Goal: Answer question/provide support: Share knowledge or assist other users

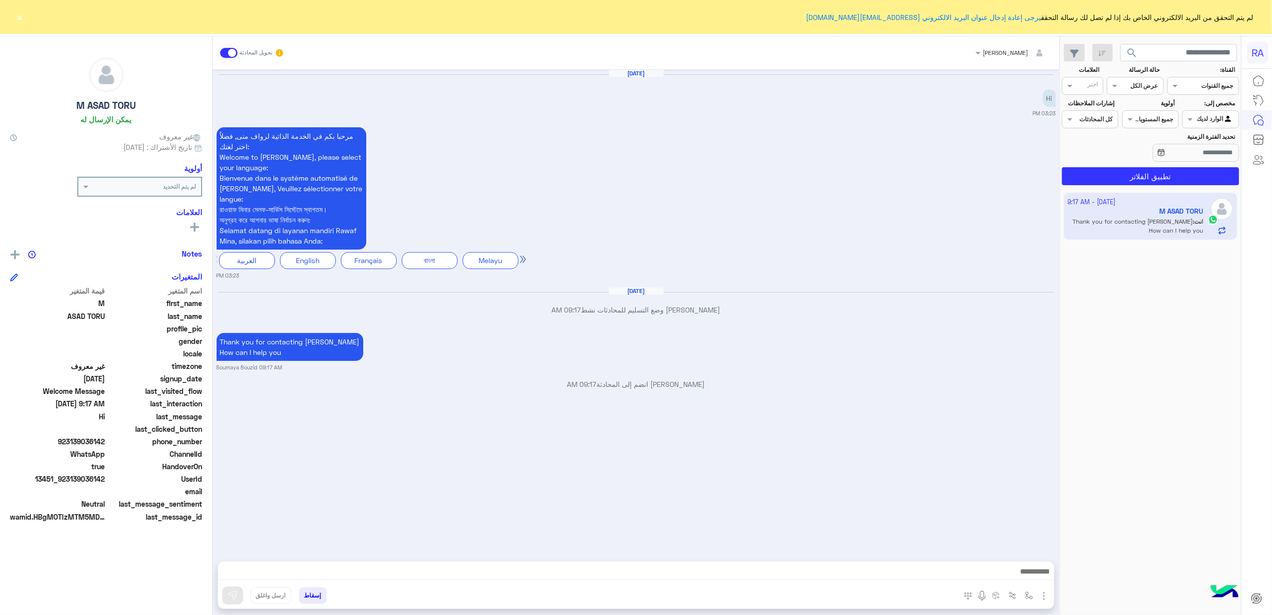
click at [226, 48] on span at bounding box center [228, 53] width 17 height 10
click at [1218, 112] on div "Agent Filter الوارد لديك" at bounding box center [1210, 119] width 56 height 18
click at [1207, 161] on b "غير معينة" at bounding box center [1210, 158] width 27 height 8
click at [1196, 168] on section "القناة: القناه جميع القنوات حالة الرسالة القناه عرض الكل العلامات اختر مخصص إلى…" at bounding box center [1151, 125] width 166 height 120
click at [1194, 180] on button "تطبيق الفلاتر" at bounding box center [1150, 176] width 177 height 18
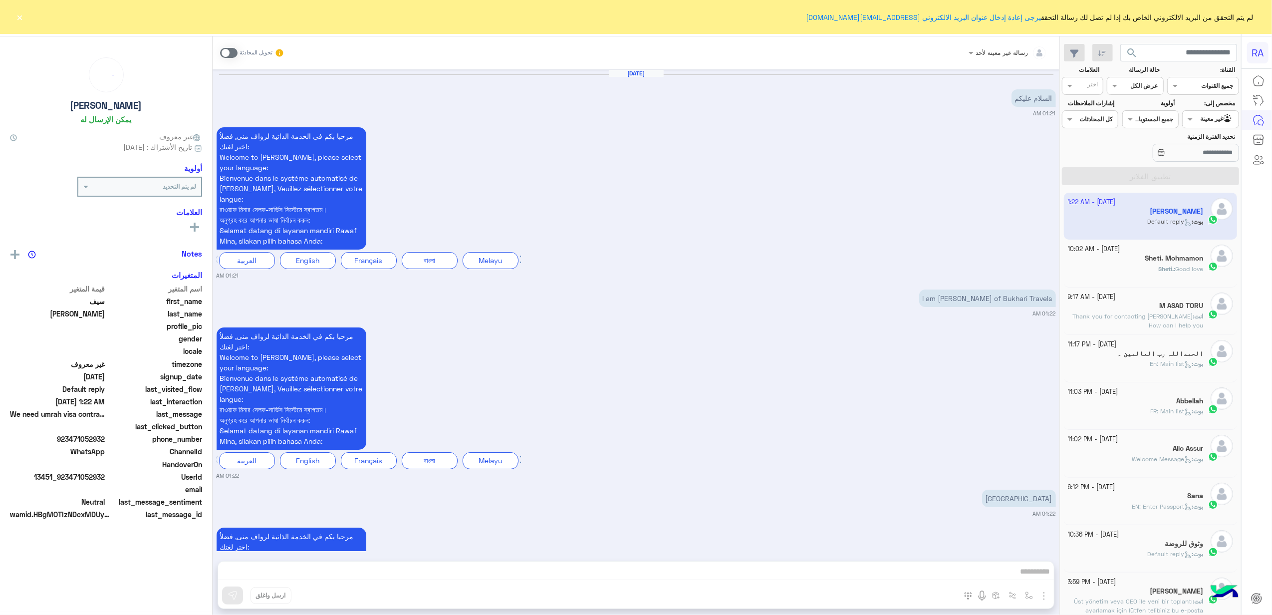
scroll to position [352, 0]
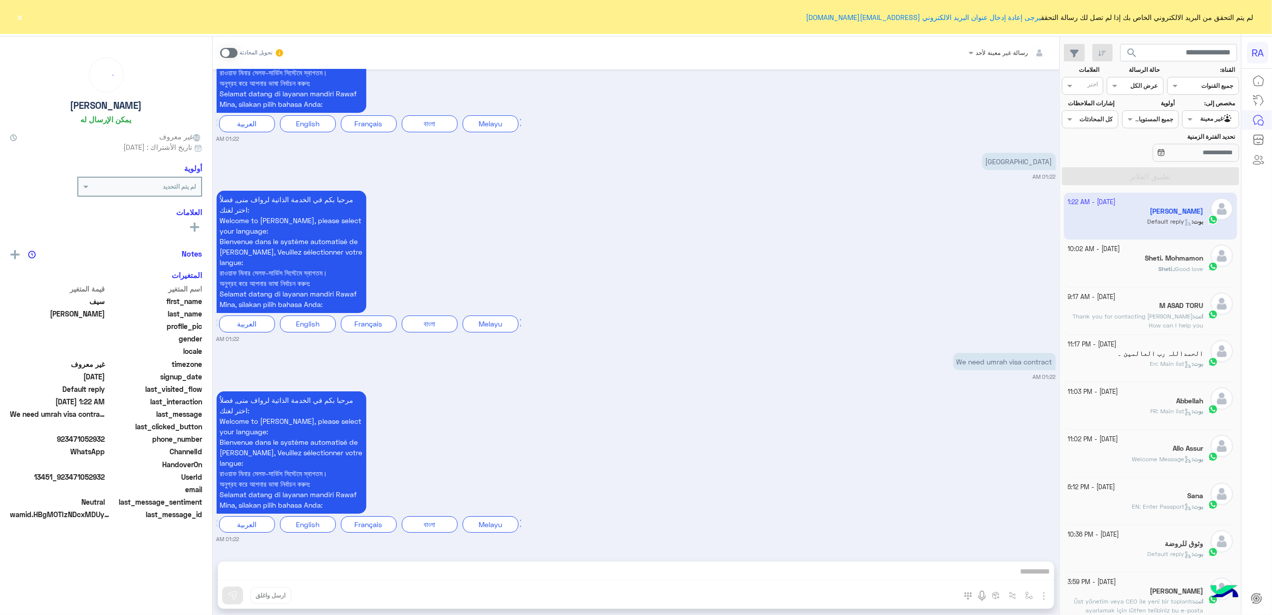
click at [1148, 263] on h5 "Sheti. Mohmamon" at bounding box center [1174, 258] width 58 height 8
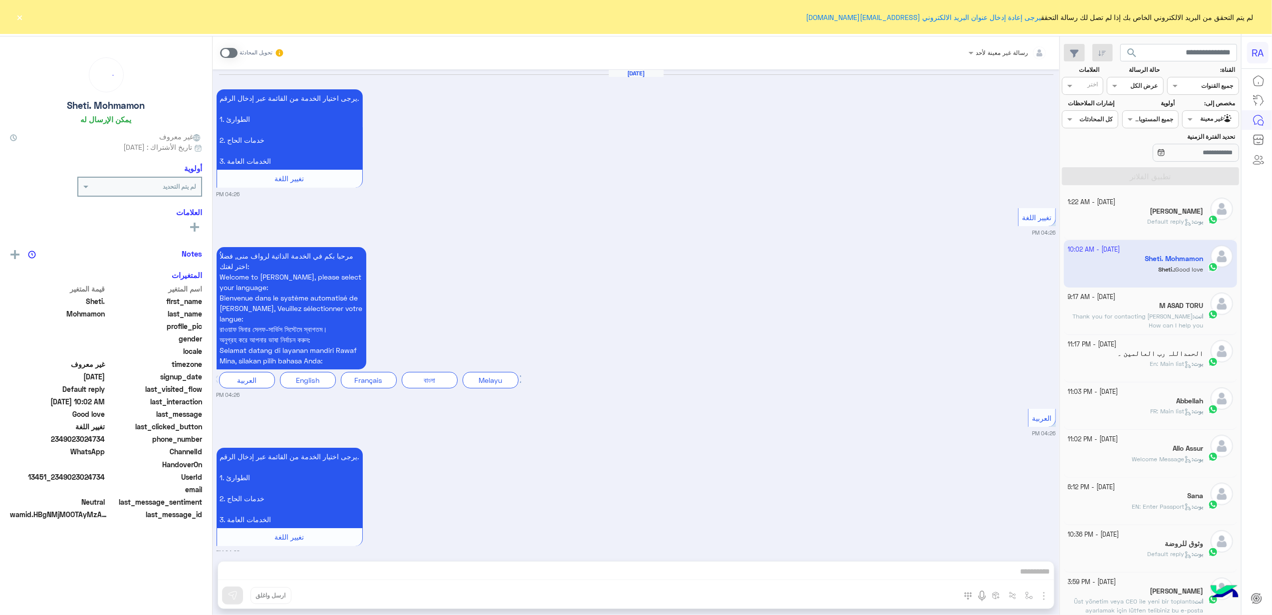
scroll to position [2226, 0]
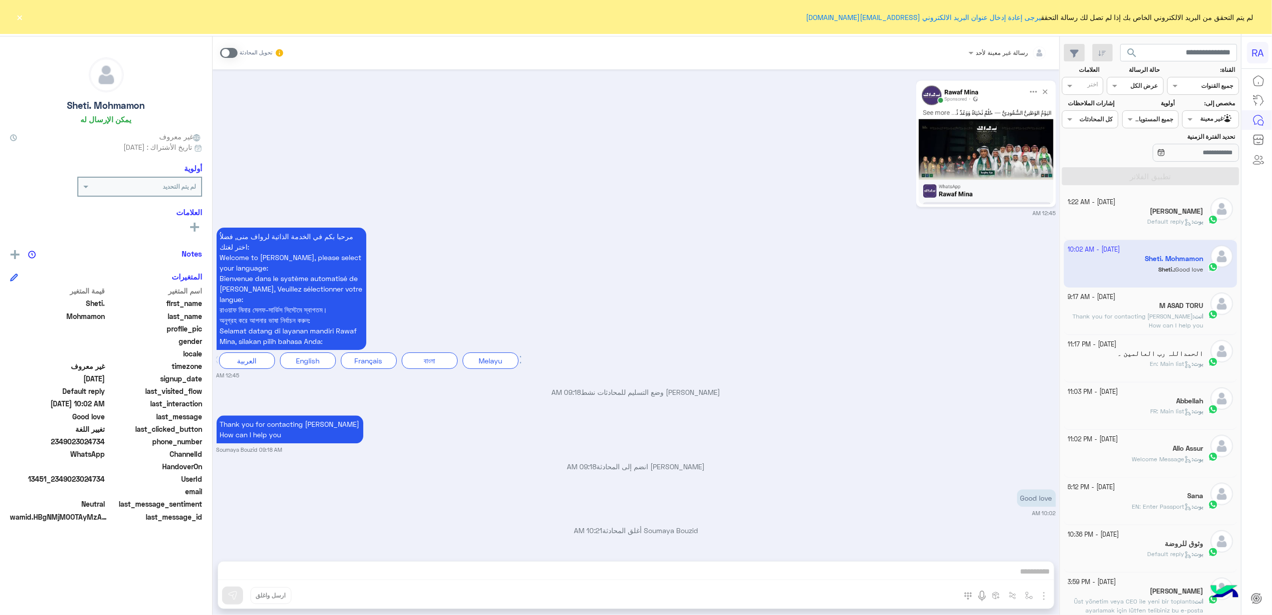
click at [1160, 214] on h5 "[PERSON_NAME]" at bounding box center [1176, 211] width 53 height 8
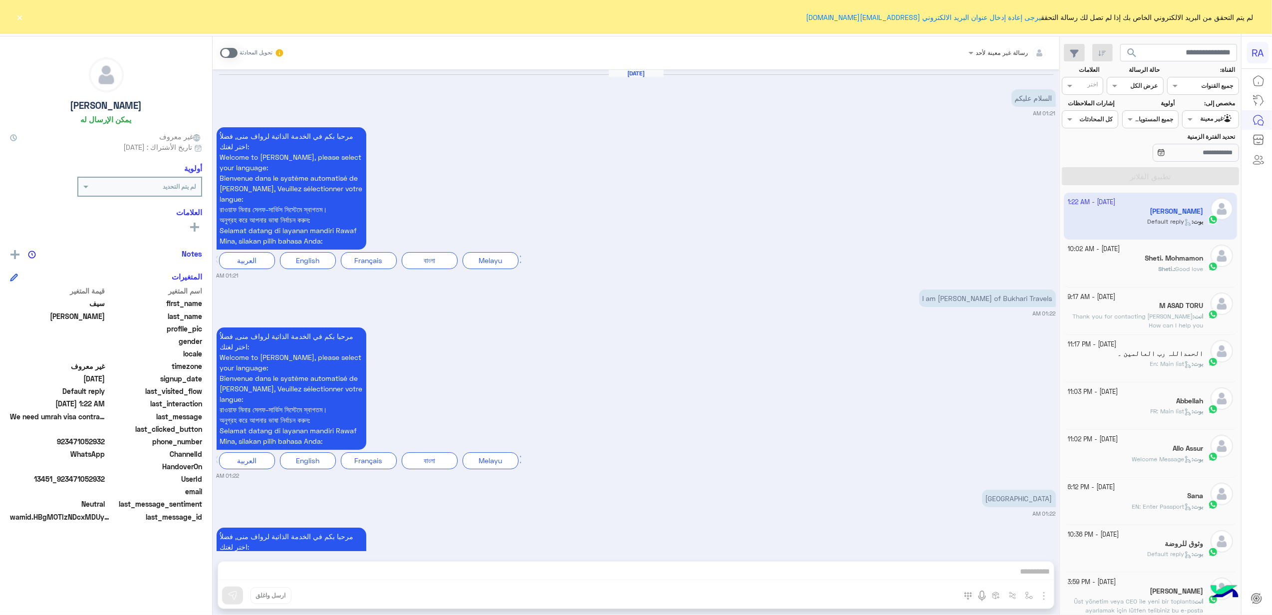
scroll to position [352, 0]
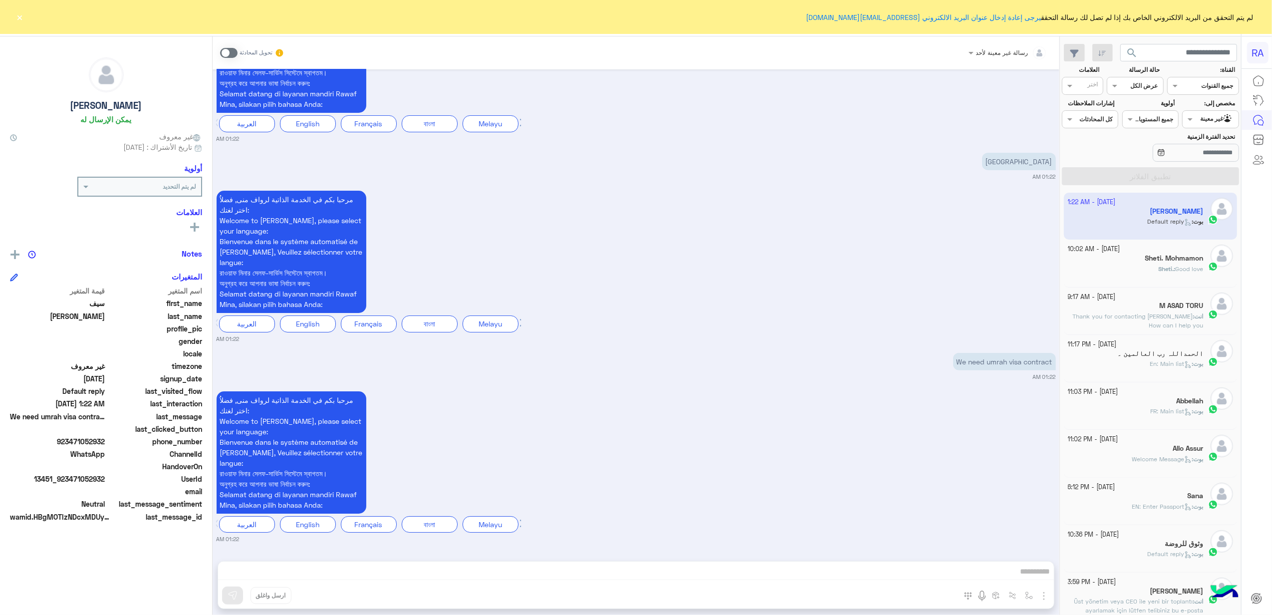
click at [15, 14] on button "×" at bounding box center [20, 17] width 10 height 10
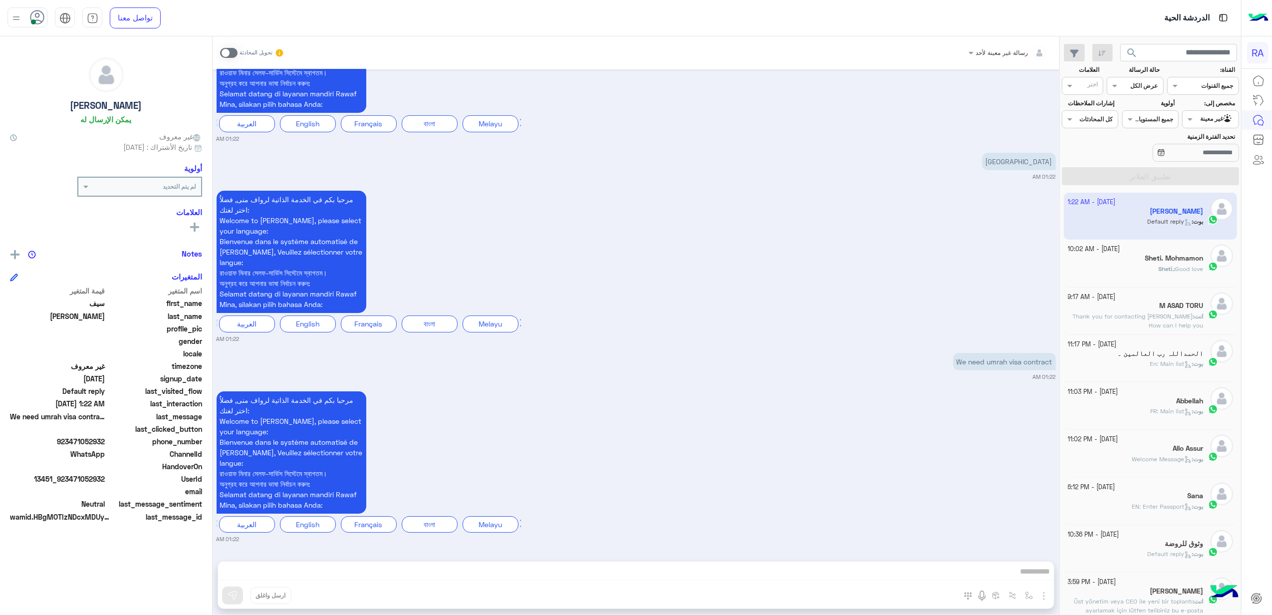
click at [661, 577] on div "رسالة غير معينة لأحد تحويل المحادثة [DATE] السلام علیکم 01:21 AM مرحبا بكم في ا…" at bounding box center [636, 327] width 847 height 583
click at [231, 48] on span at bounding box center [228, 53] width 17 height 10
click at [568, 568] on div "رسالة غير معينة لأحد تحويل المحادثة [DATE] السلام علیکم 01:21 AM مرحبا بكم في ا…" at bounding box center [636, 327] width 847 height 583
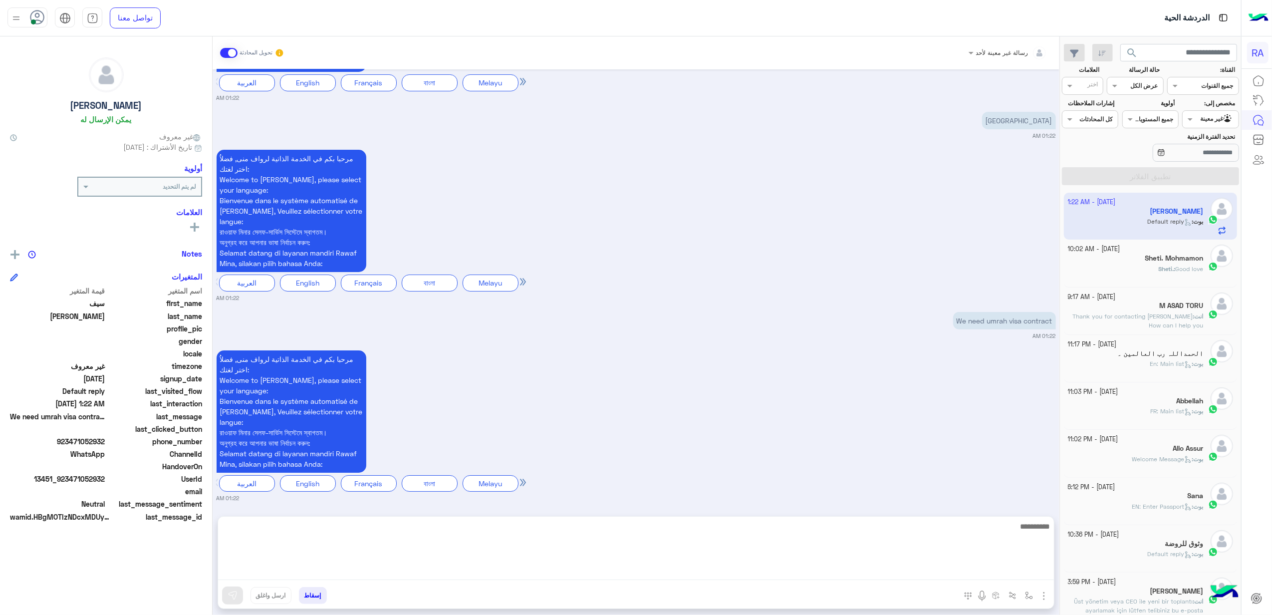
click at [987, 569] on textarea at bounding box center [636, 550] width 836 height 60
paste textarea "**********"
click at [1049, 526] on textarea "**********" at bounding box center [636, 550] width 836 height 60
type textarea "**********"
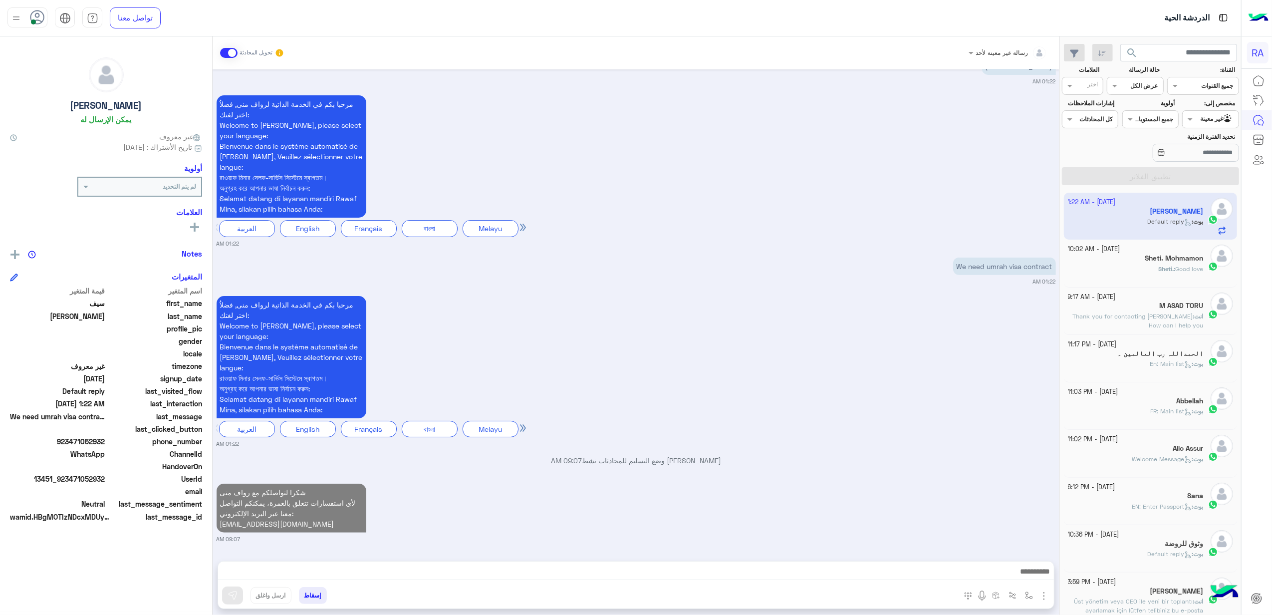
scroll to position [447, 0]
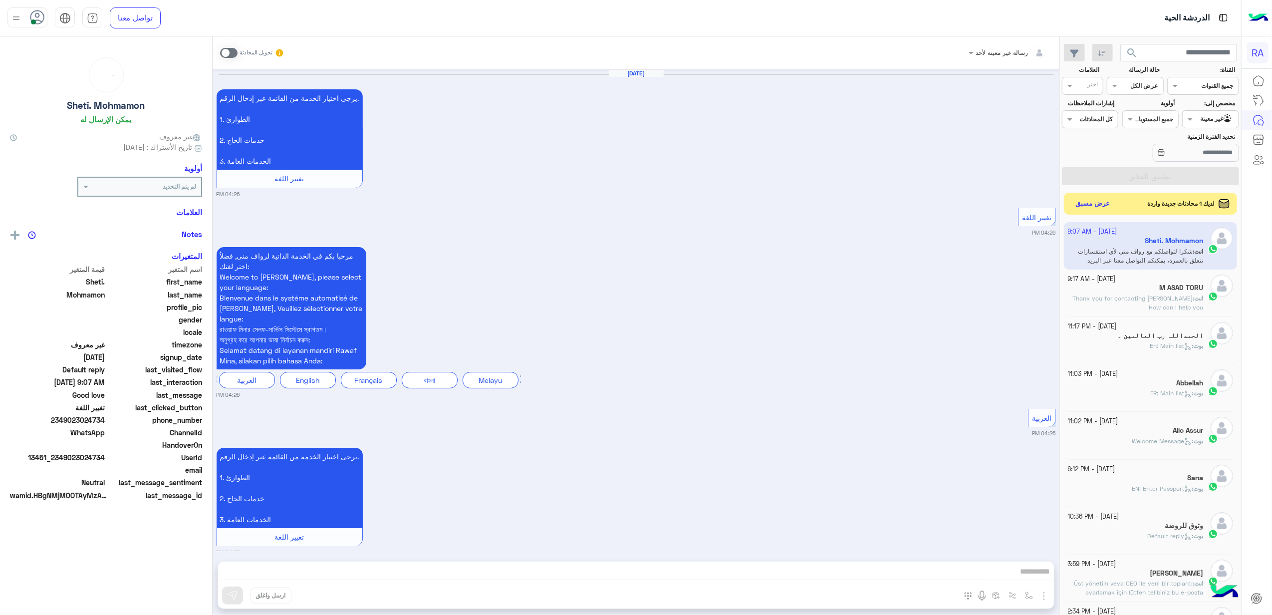
scroll to position [2226, 0]
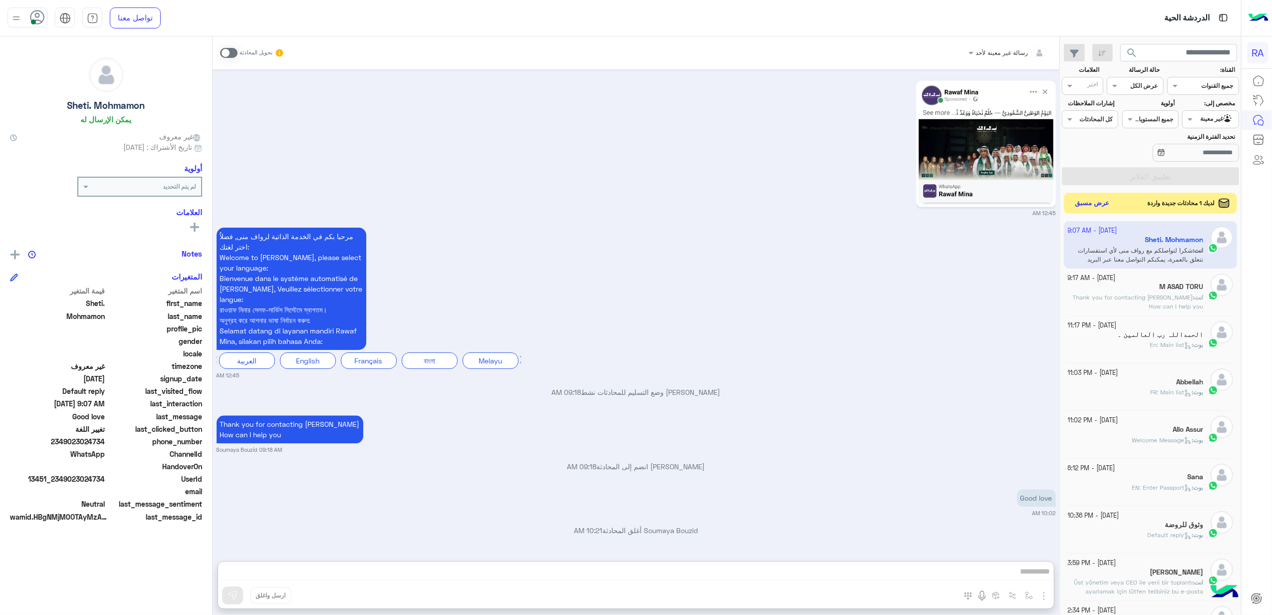
click at [1109, 200] on button "عرض مسبق" at bounding box center [1093, 203] width 42 height 13
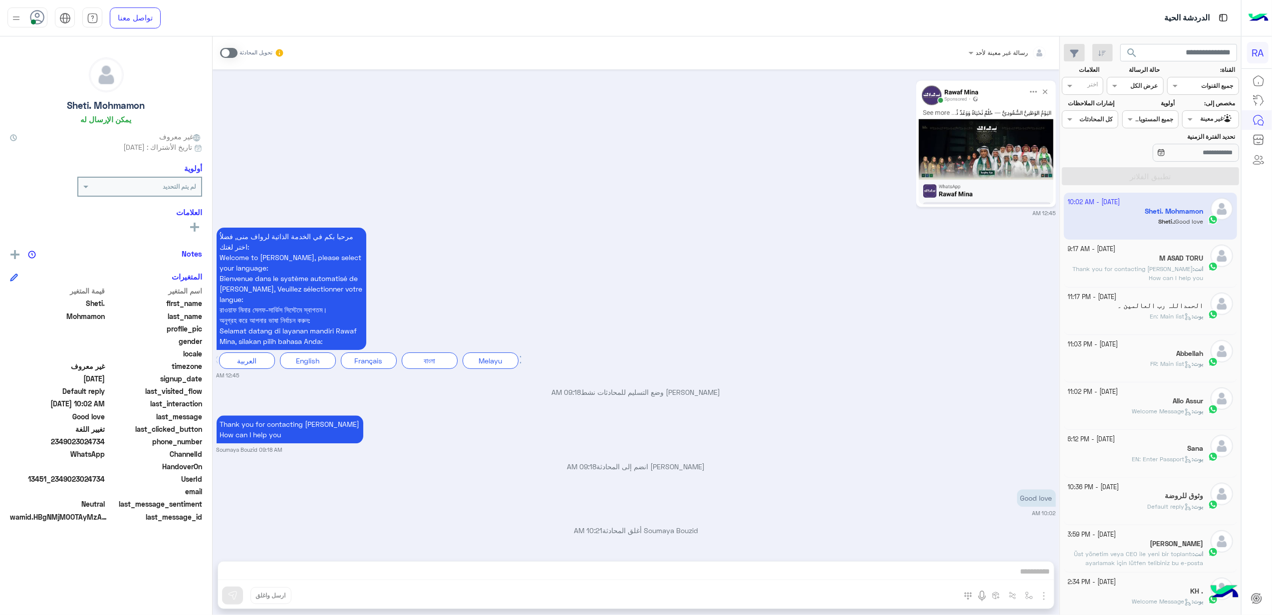
click at [1225, 123] on img at bounding box center [1229, 119] width 10 height 10
click at [1216, 175] on b "الوارد لديك" at bounding box center [1208, 177] width 31 height 8
click at [1190, 152] on input "تحديد الفترة الزمنية" at bounding box center [1196, 153] width 86 height 18
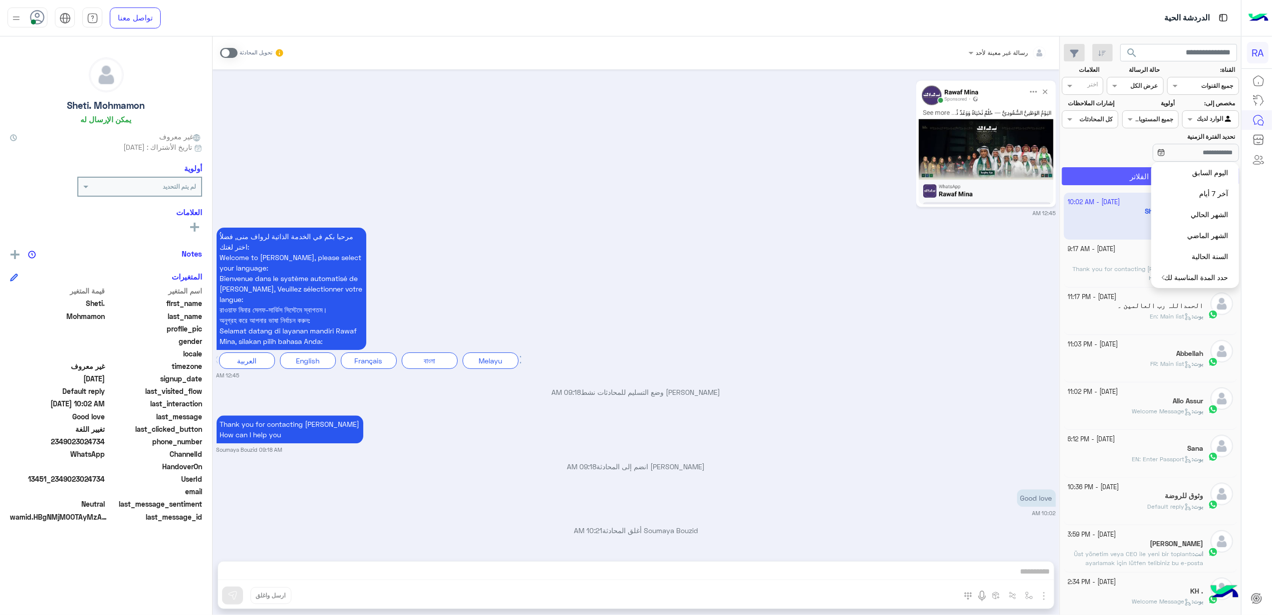
click at [1131, 170] on button "تطبيق الفلاتر" at bounding box center [1150, 176] width 177 height 18
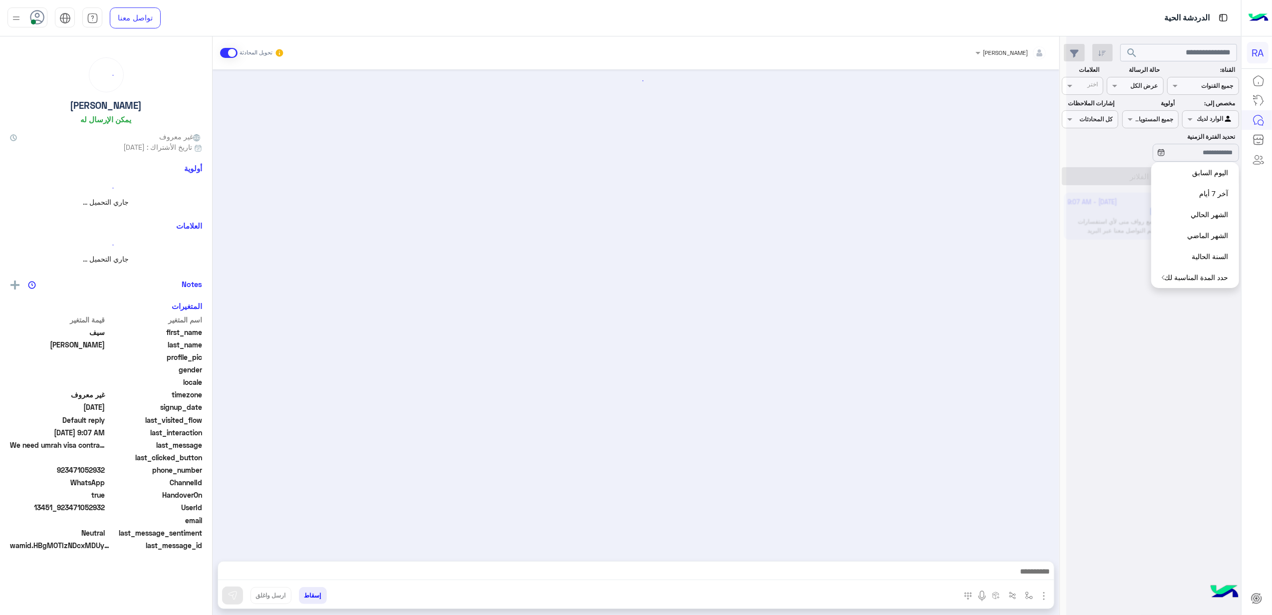
scroll to position [473, 0]
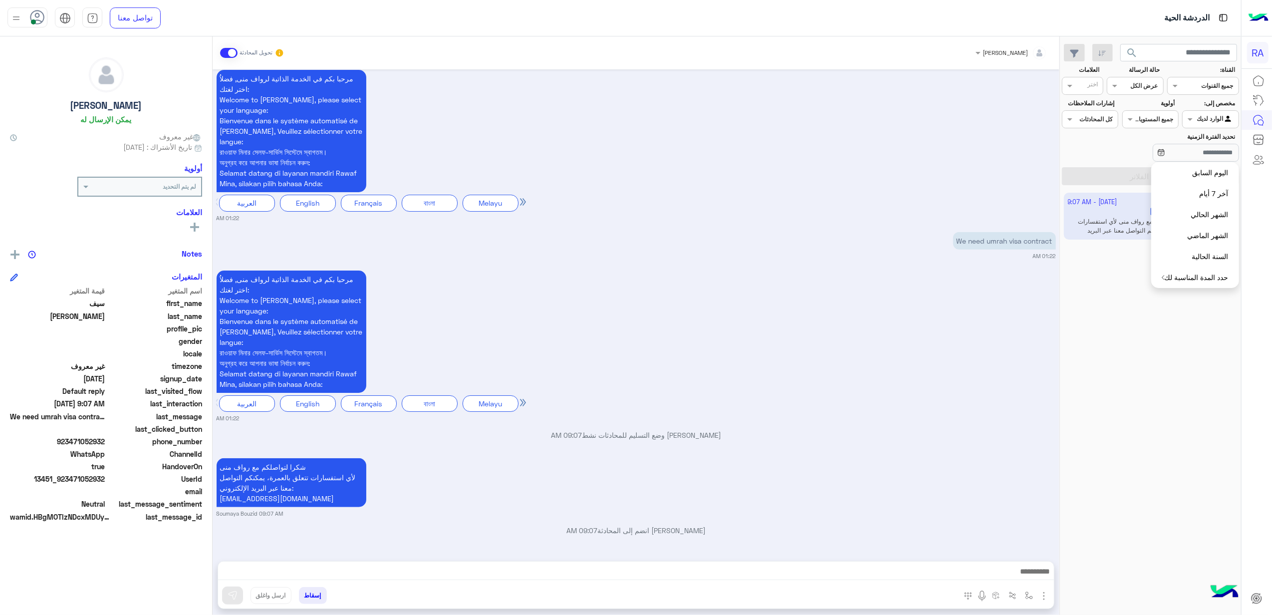
click at [229, 56] on span at bounding box center [228, 53] width 17 height 10
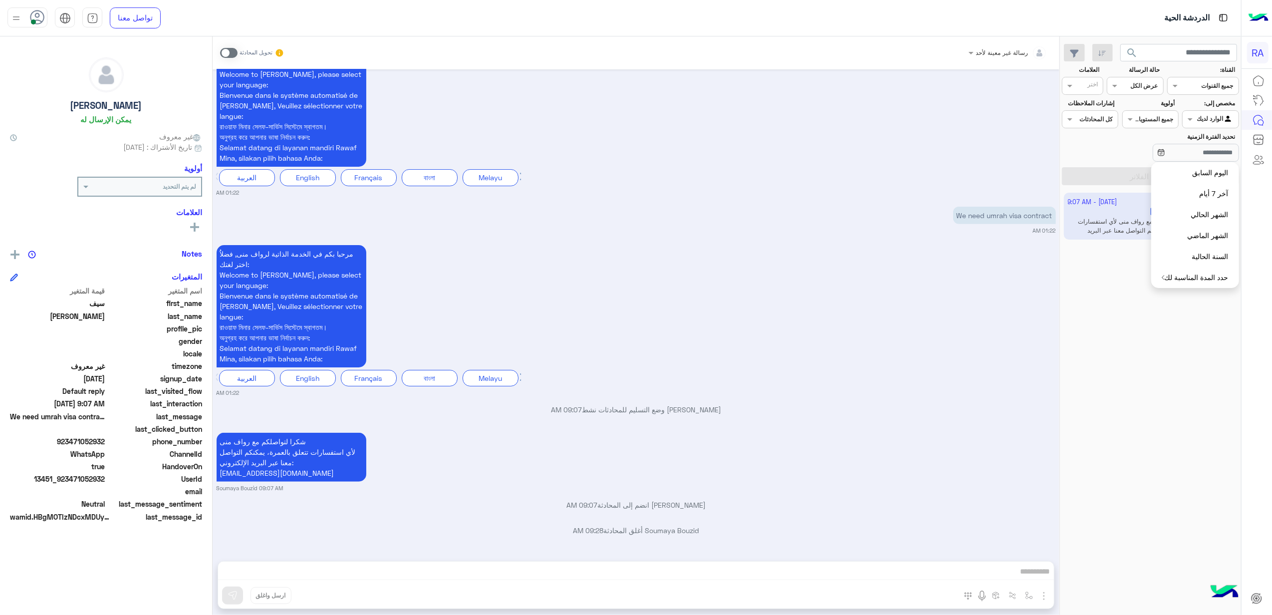
click at [1212, 117] on input "text" at bounding box center [1222, 118] width 23 height 9
click at [1212, 162] on div "غير معينة" at bounding box center [1210, 158] width 56 height 19
click at [1129, 183] on button "تطبيق الفلاتر" at bounding box center [1150, 176] width 177 height 18
